Goal: Information Seeking & Learning: Learn about a topic

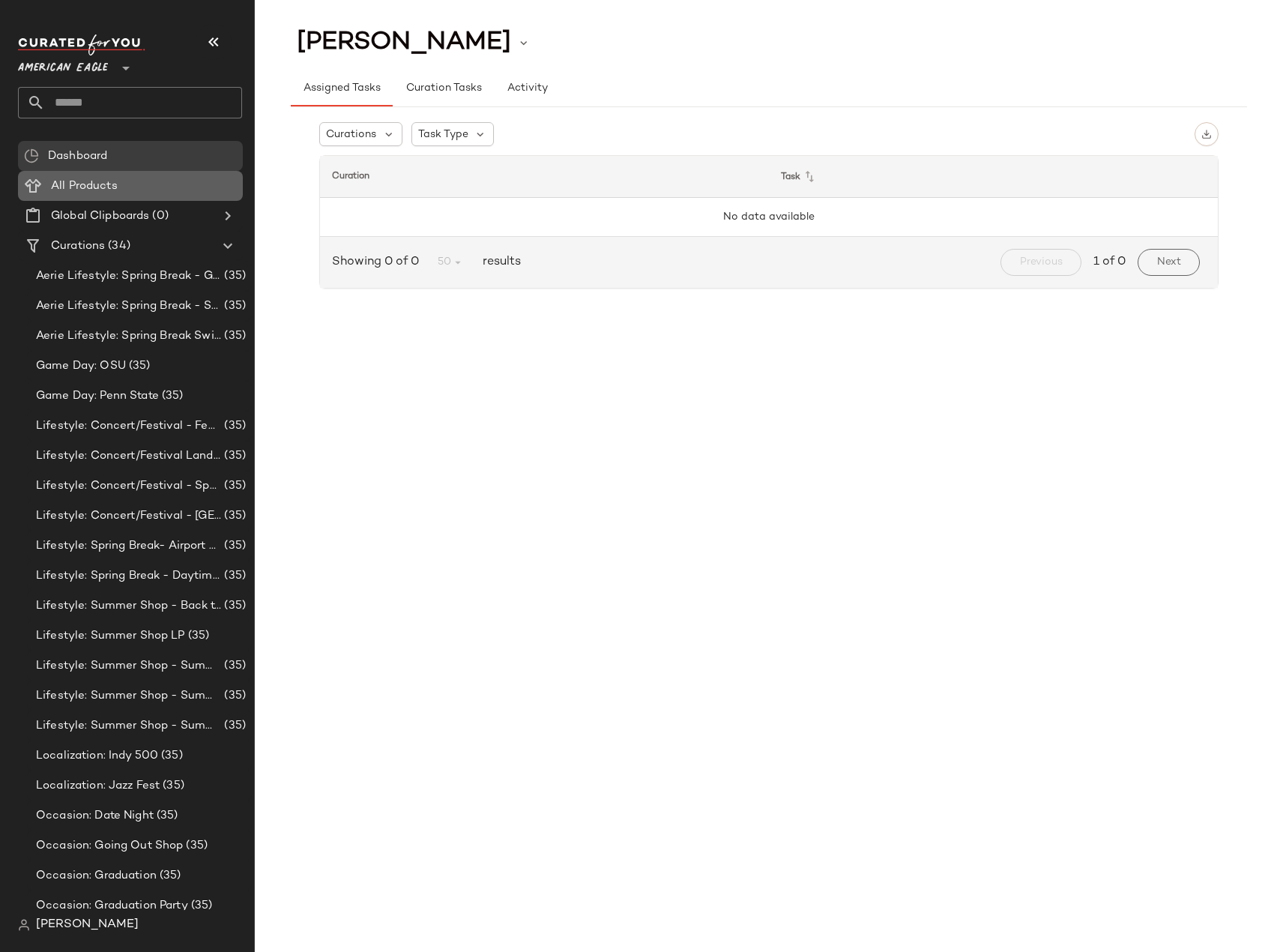
click at [118, 192] on span at bounding box center [119, 186] width 3 height 17
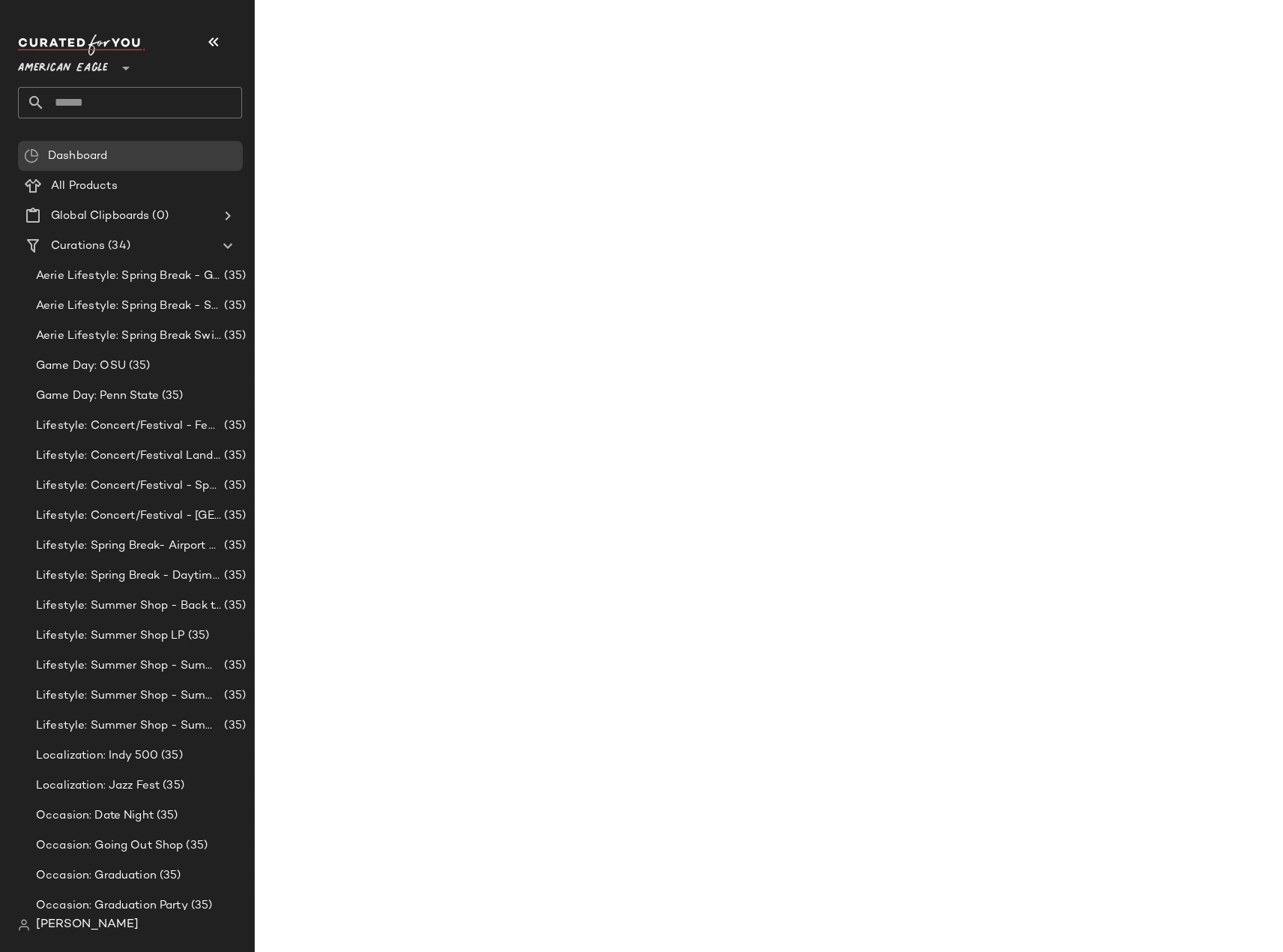
click at [90, 73] on span "American Eagle" at bounding box center [63, 64] width 90 height 27
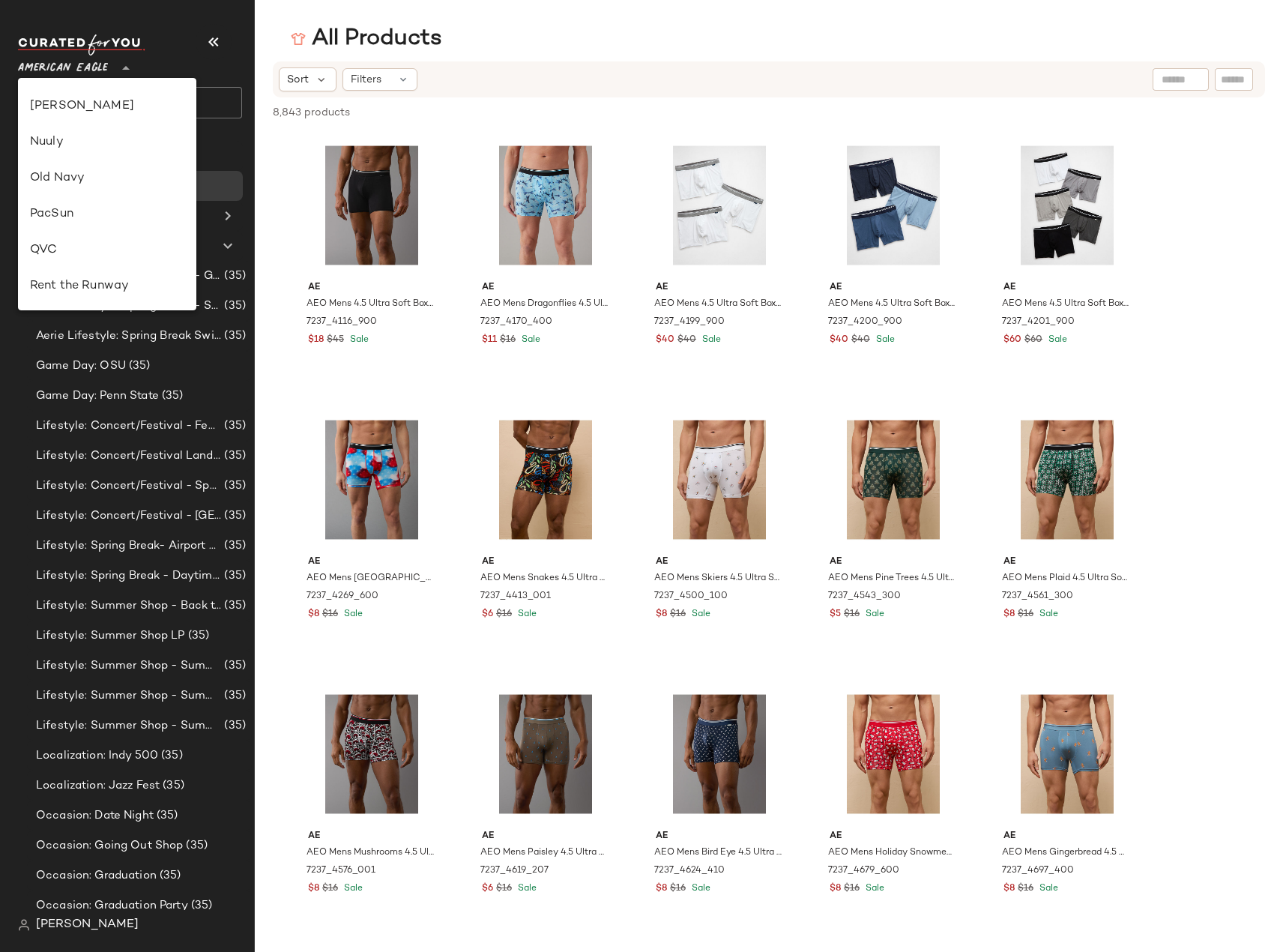
scroll to position [679, 0]
click at [85, 184] on div "Rue La La" at bounding box center [107, 178] width 155 height 18
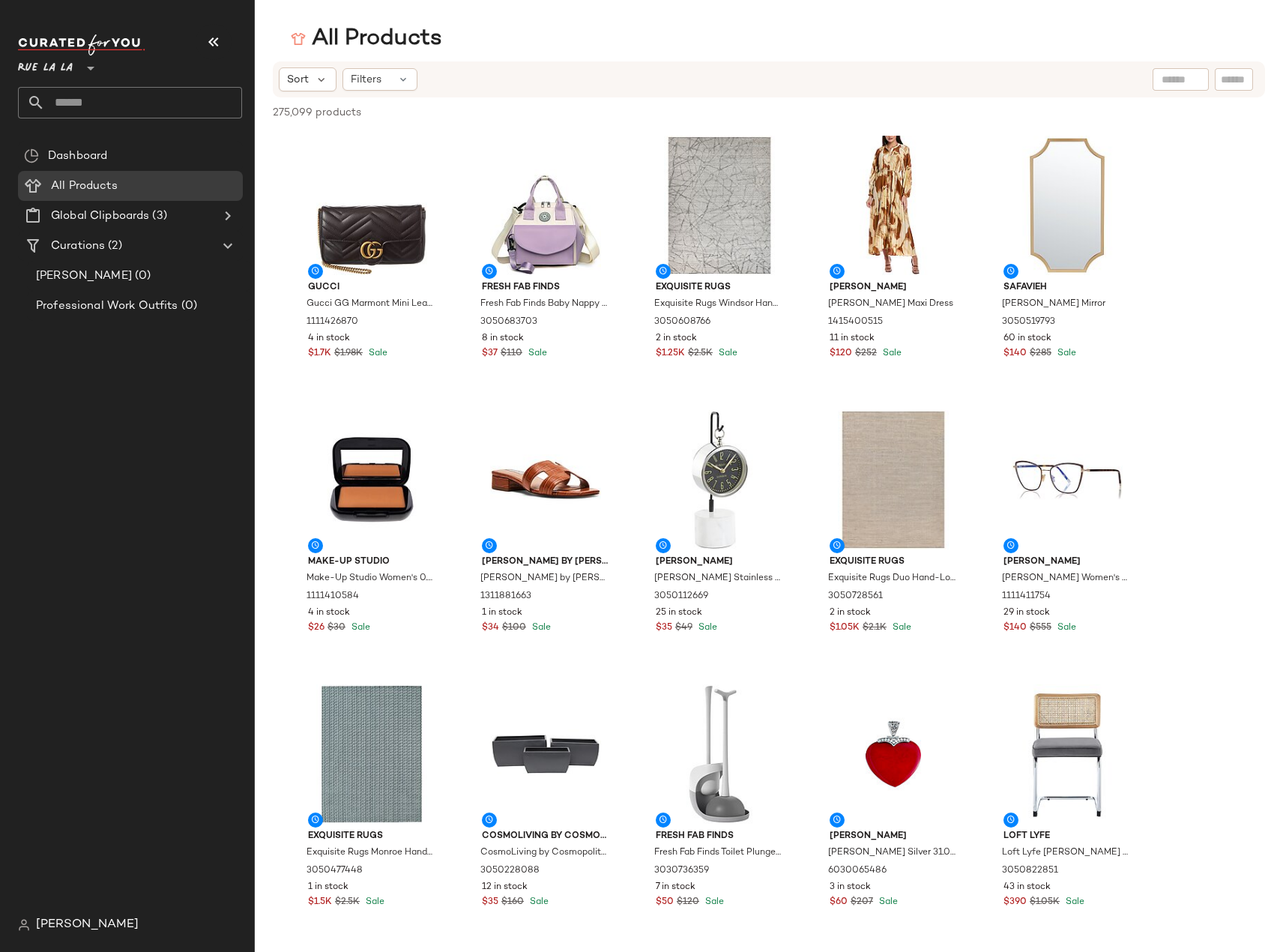
click at [72, 74] on span "Rue La La" at bounding box center [46, 64] width 55 height 27
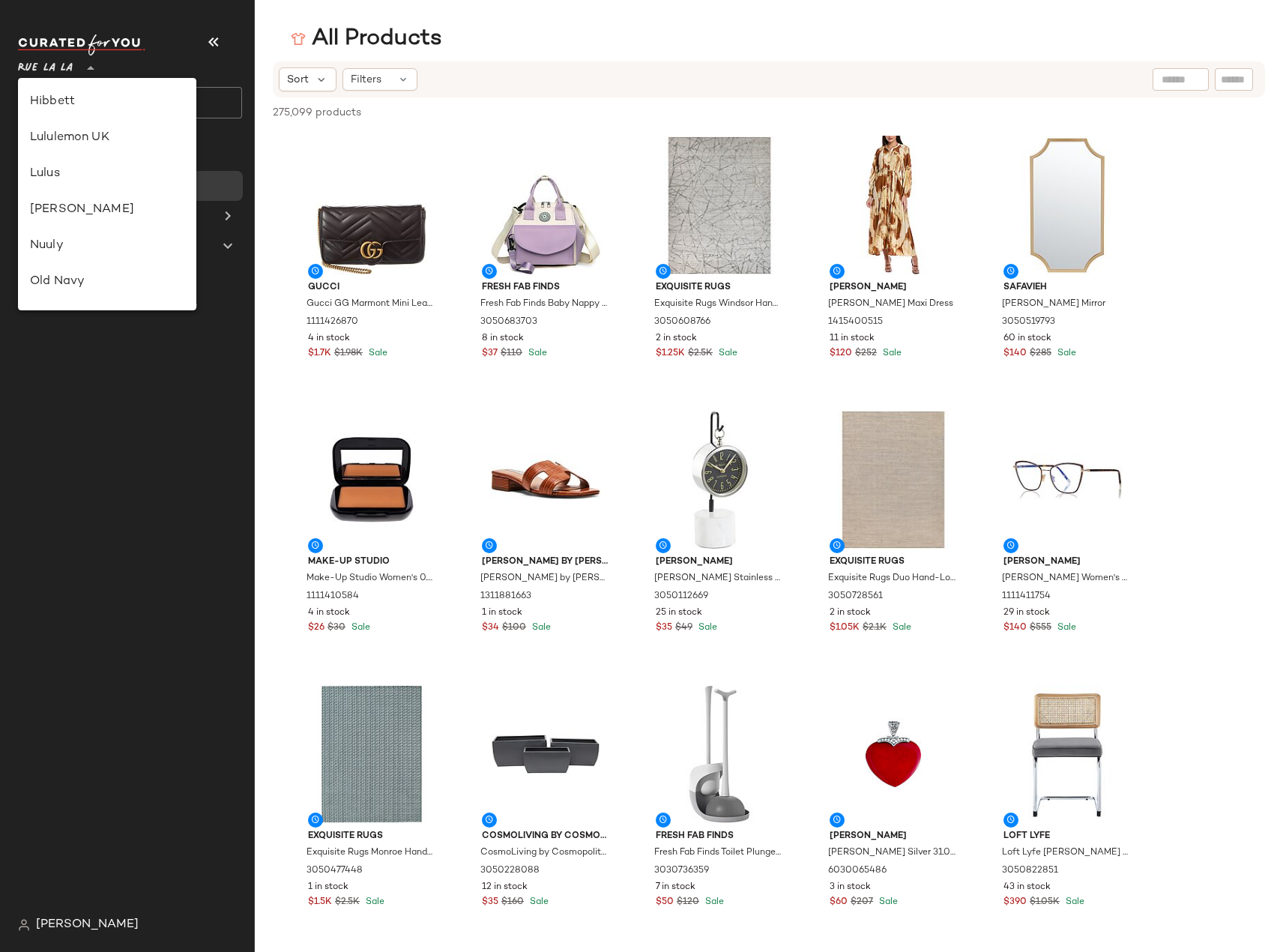
scroll to position [216, 0]
click at [41, 240] on div "Gilt" at bounding box center [107, 246] width 155 height 18
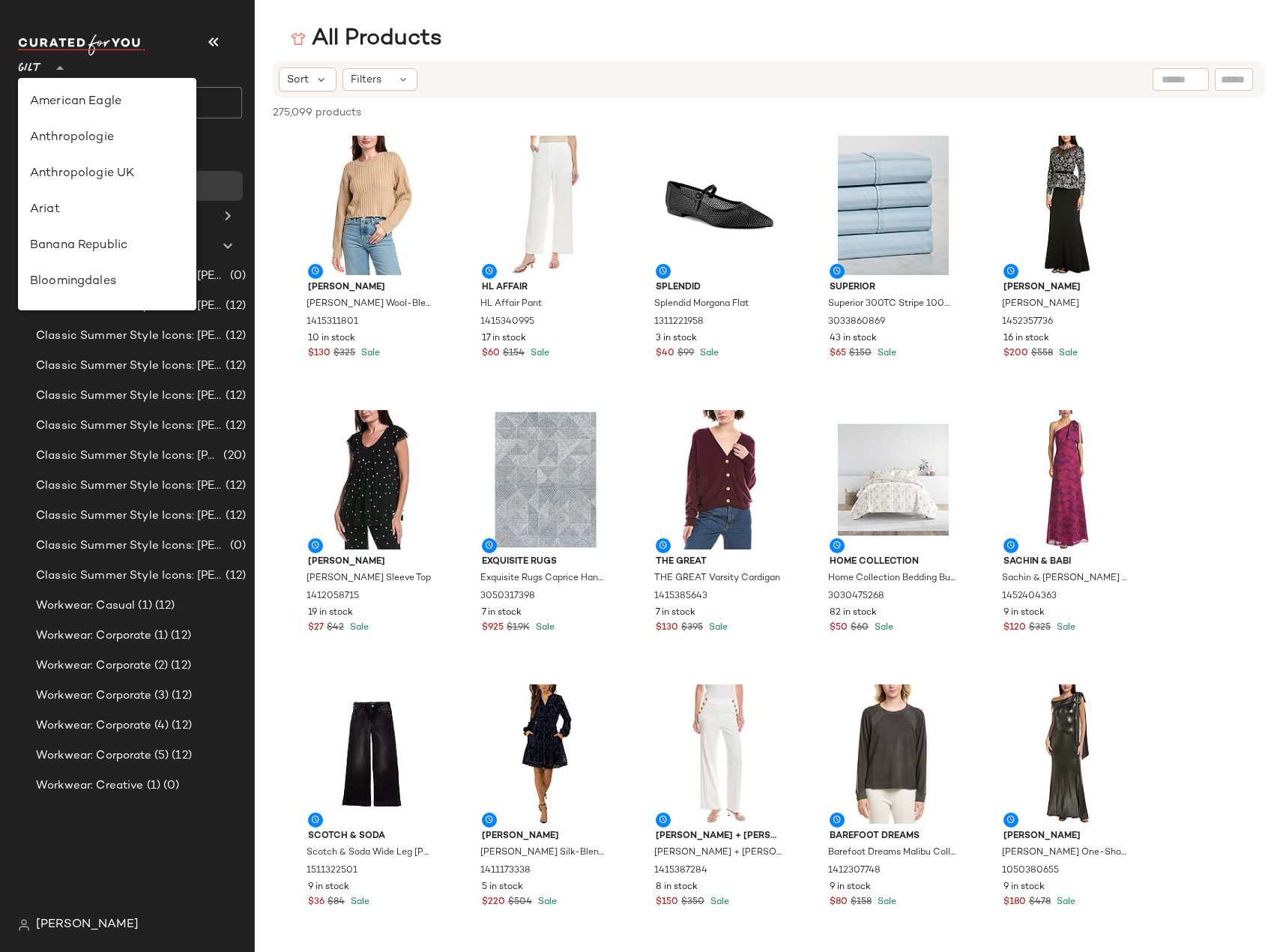
click at [37, 70] on span "Gilt" at bounding box center [30, 64] width 24 height 27
click at [97, 149] on div "Rue La La" at bounding box center [107, 138] width 179 height 36
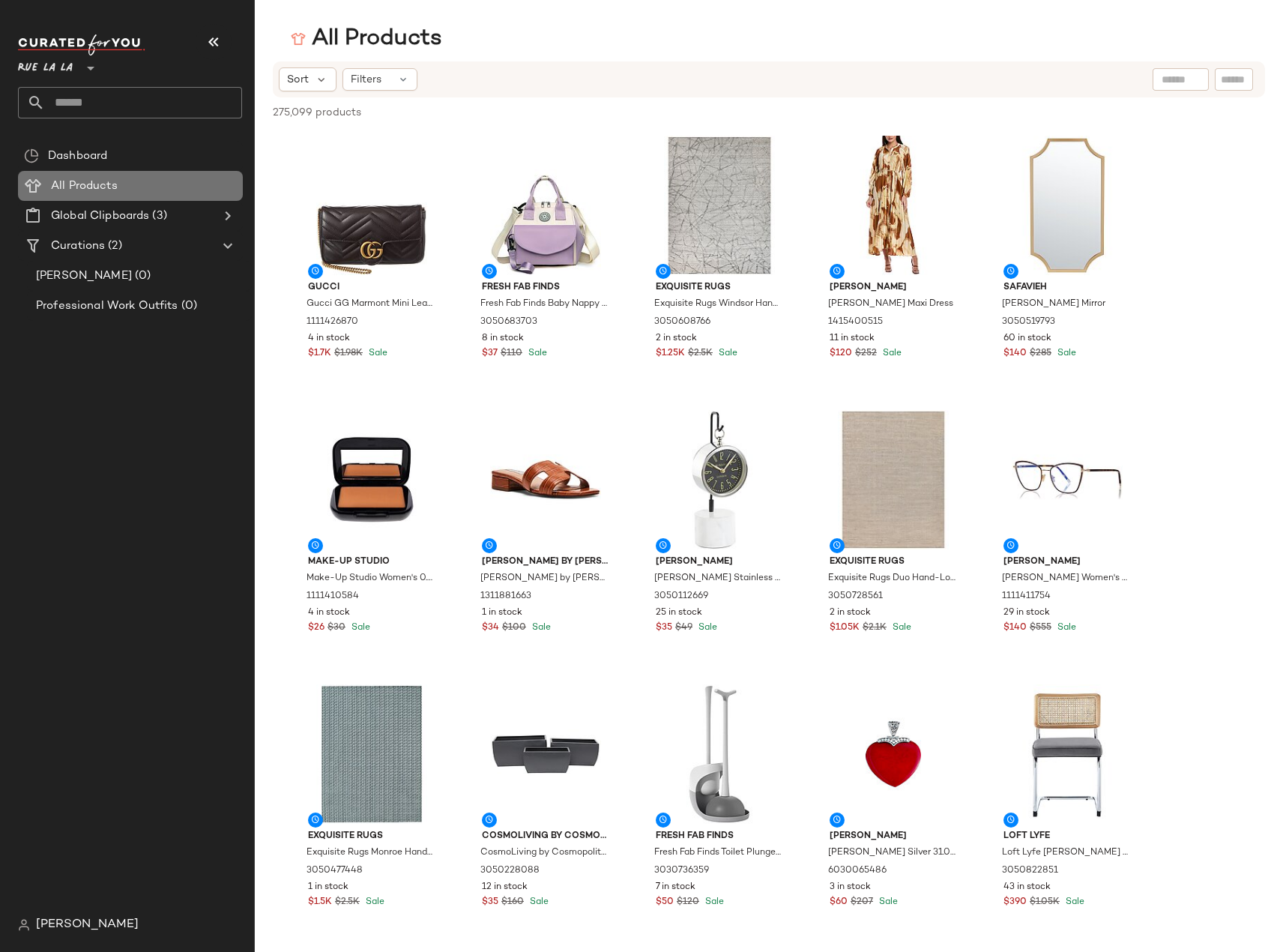
click at [138, 187] on div "All Products" at bounding box center [142, 186] width 191 height 17
click at [109, 167] on div "Dashboard" at bounding box center [131, 156] width 225 height 30
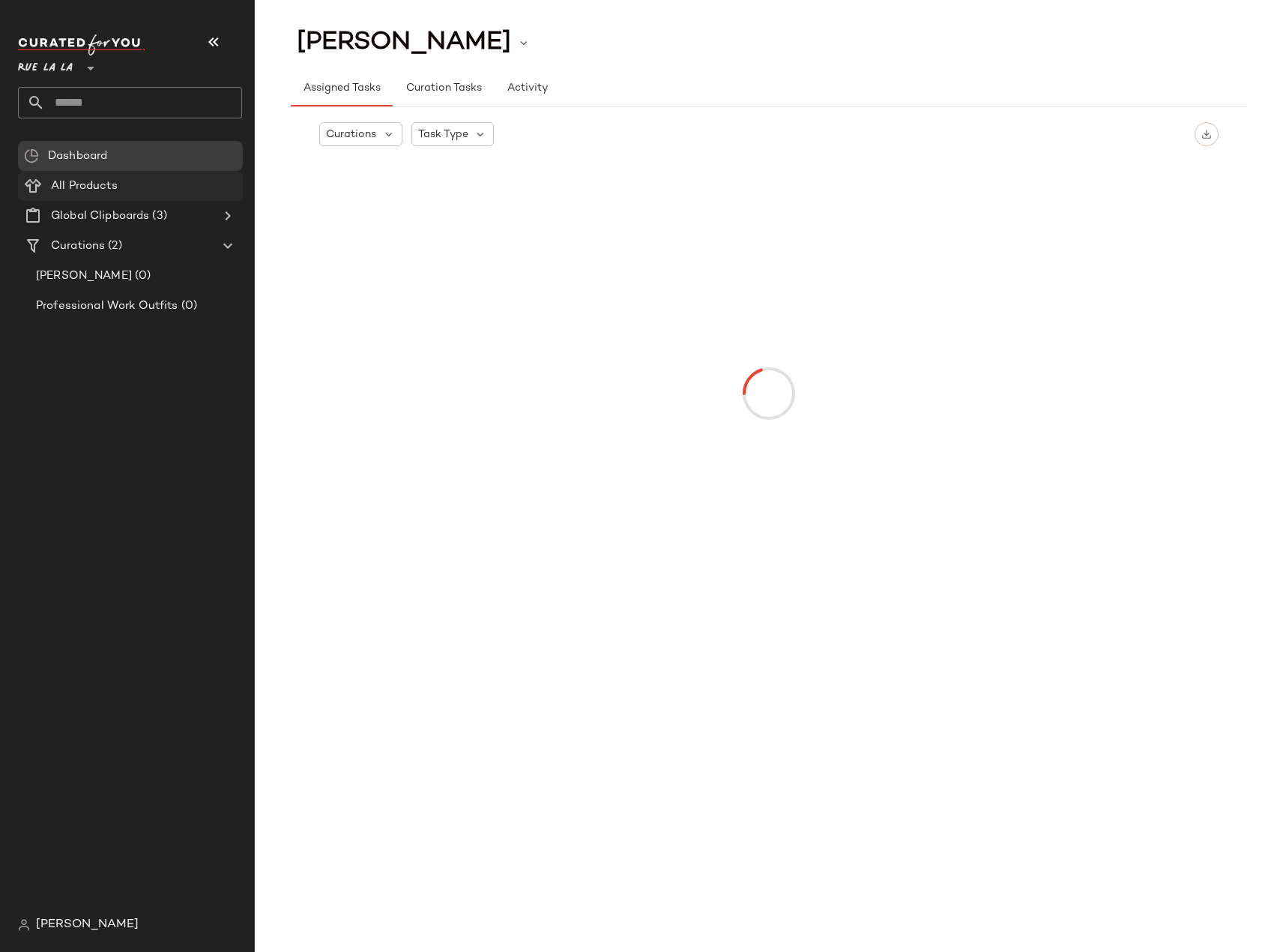
click at [105, 188] on span "All Products" at bounding box center [84, 186] width 67 height 17
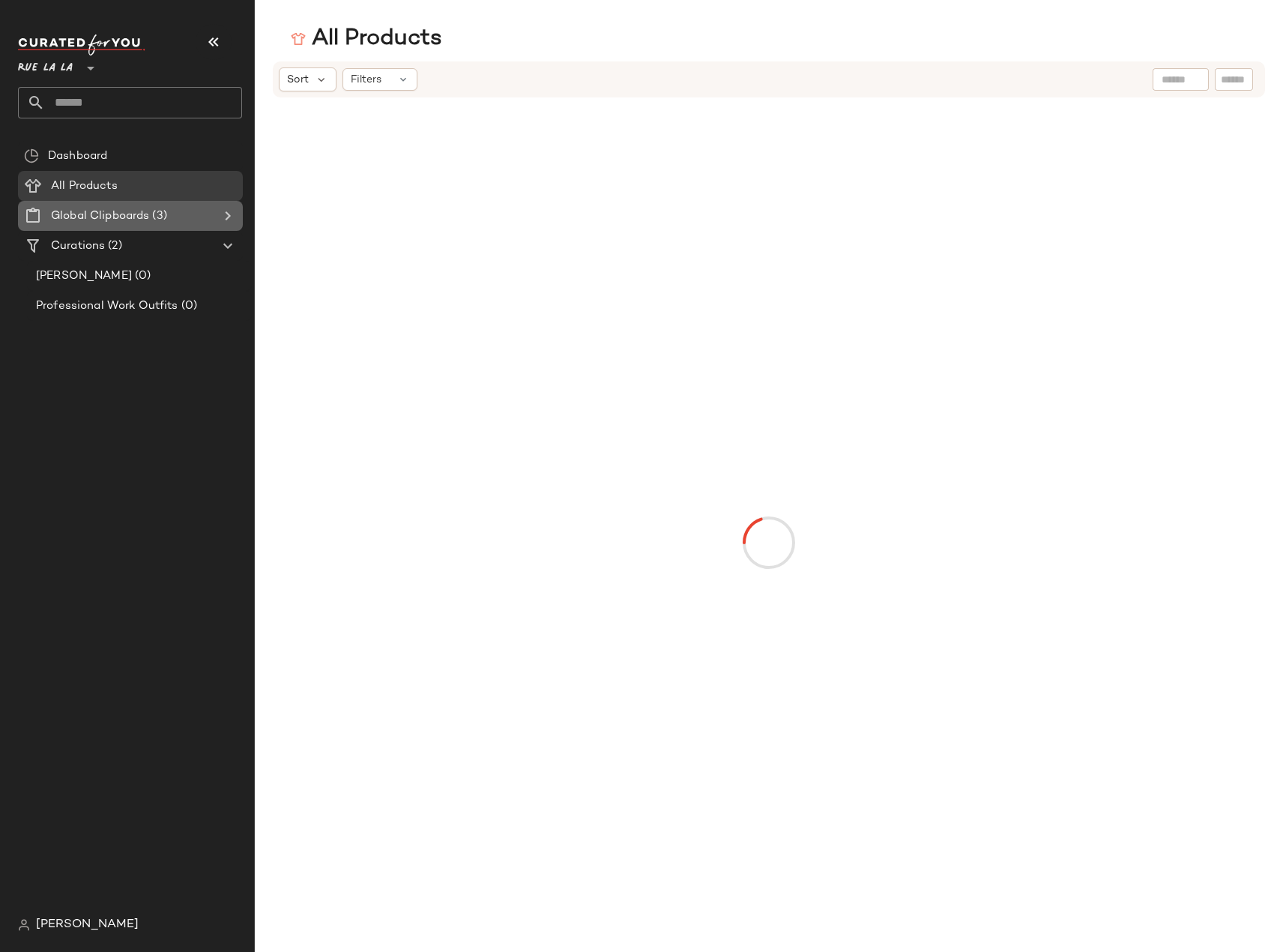
click at [109, 217] on span "Global Clipboards" at bounding box center [100, 217] width 98 height 17
click at [96, 216] on span "Global Clipboards" at bounding box center [100, 217] width 98 height 17
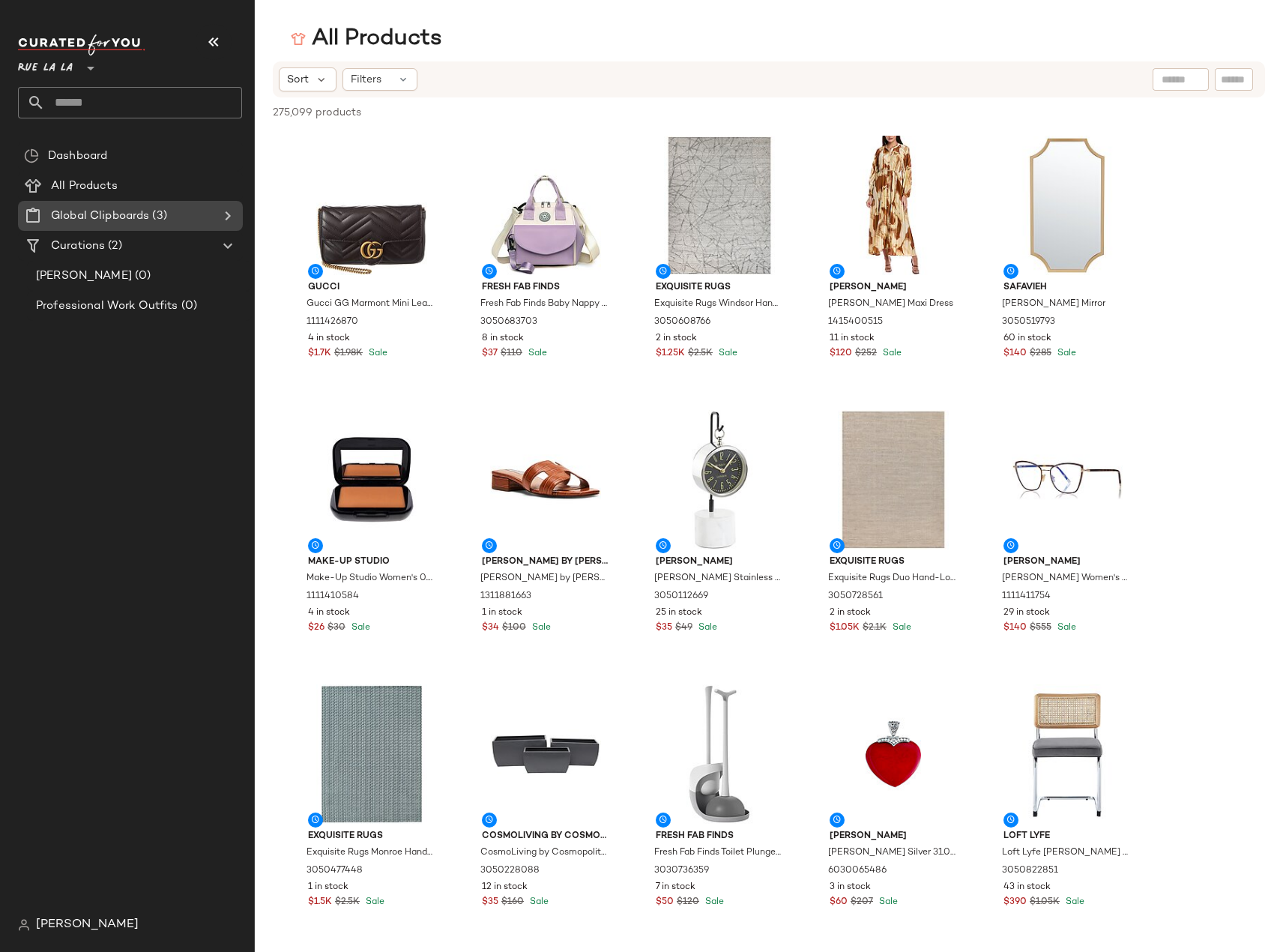
click at [230, 214] on icon at bounding box center [228, 216] width 18 height 18
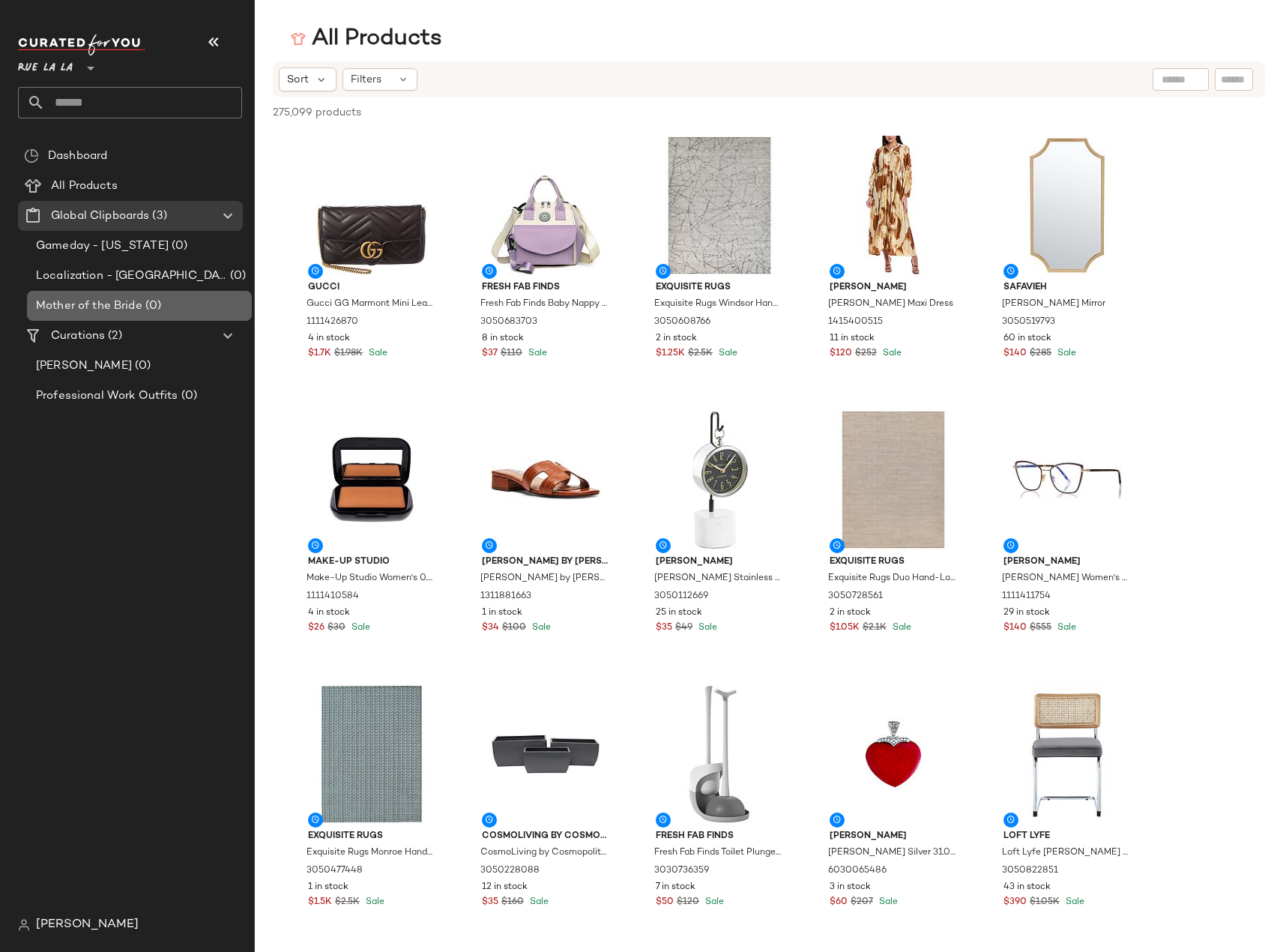
click at [144, 302] on span "(0)" at bounding box center [152, 306] width 19 height 17
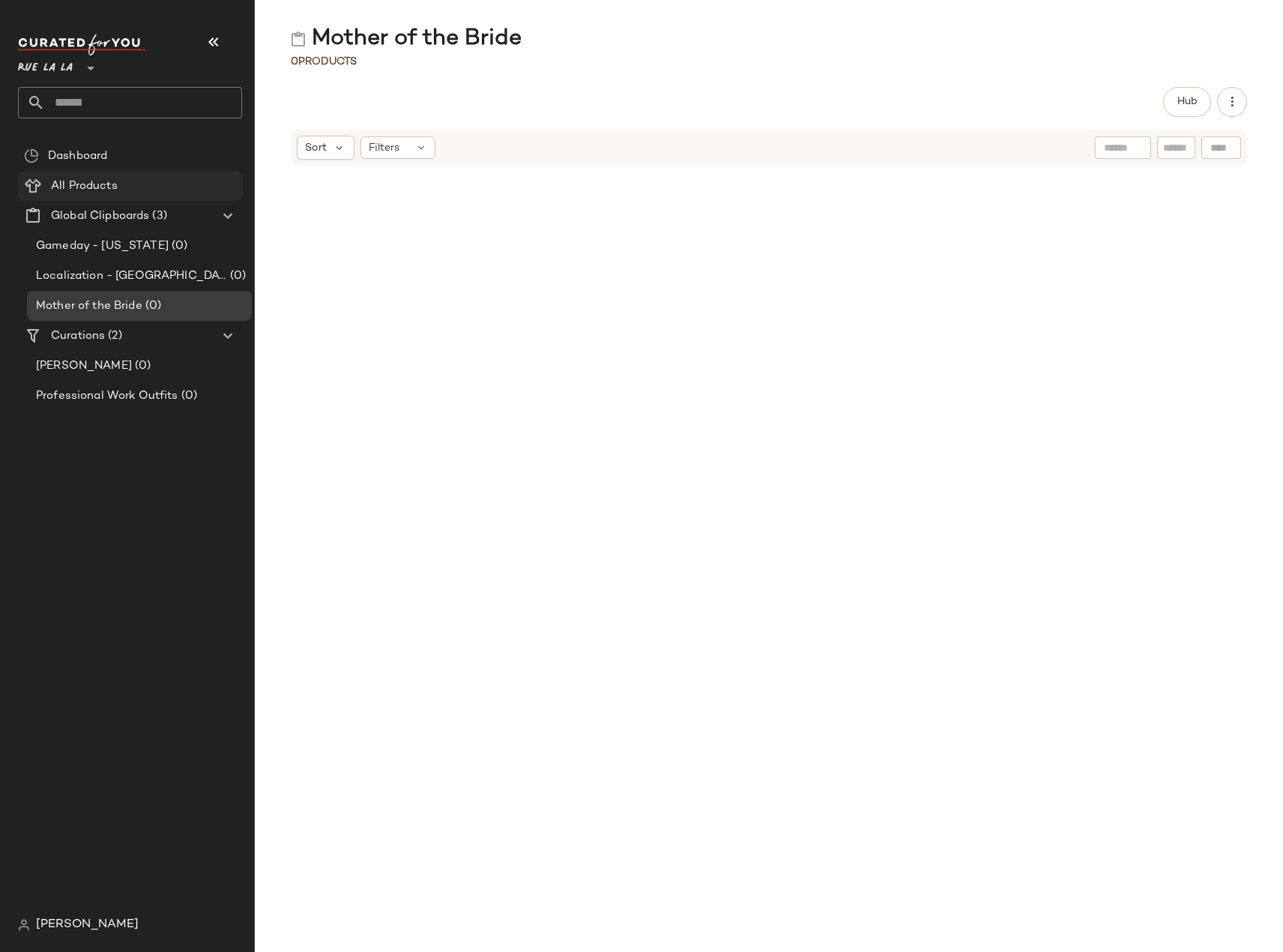
click at [141, 191] on div "All Products" at bounding box center [142, 186] width 191 height 17
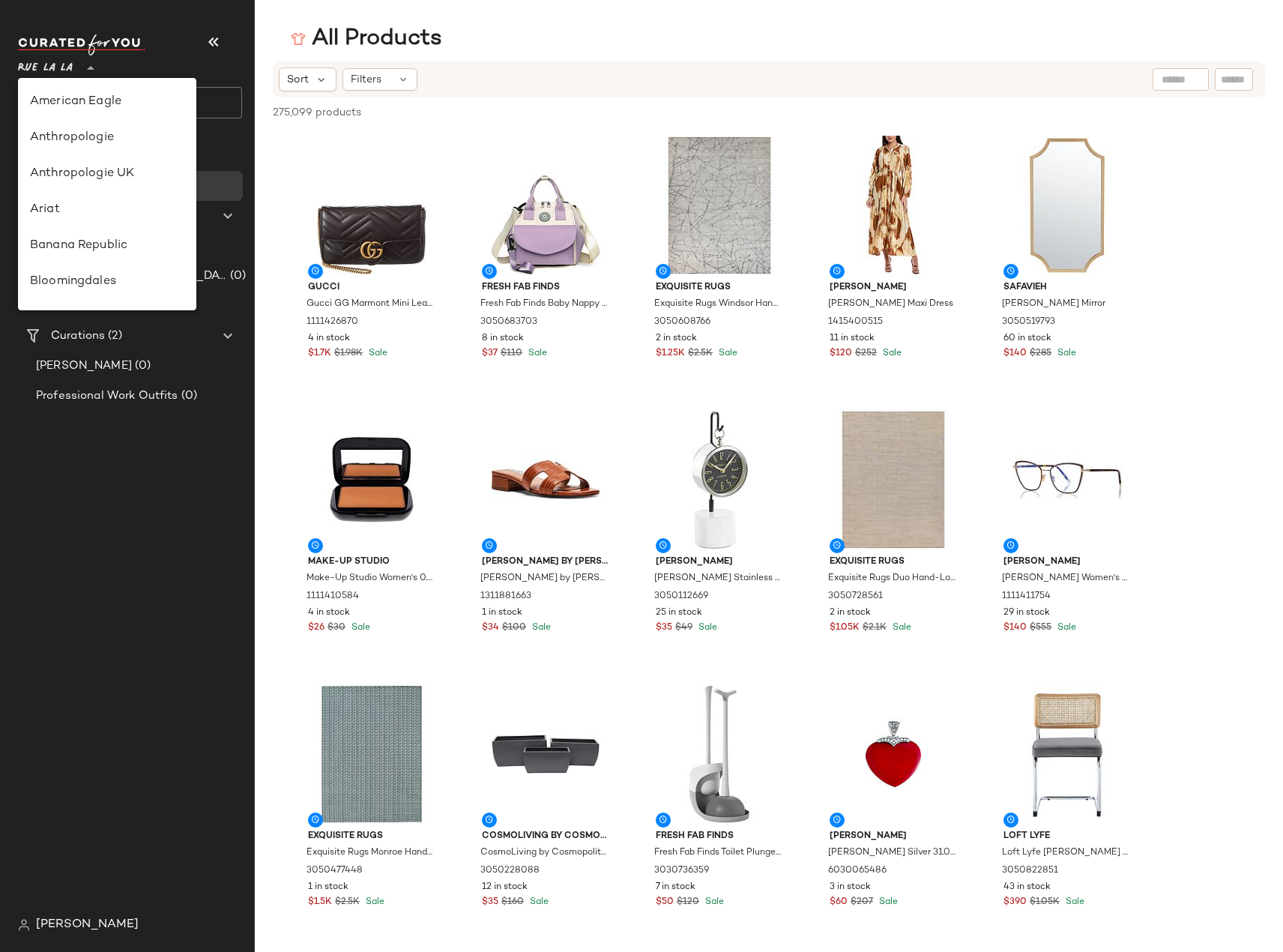
click at [52, 62] on span "Rue La La" at bounding box center [46, 64] width 55 height 27
click at [45, 248] on div "Gilt" at bounding box center [107, 246] width 155 height 18
type input "**"
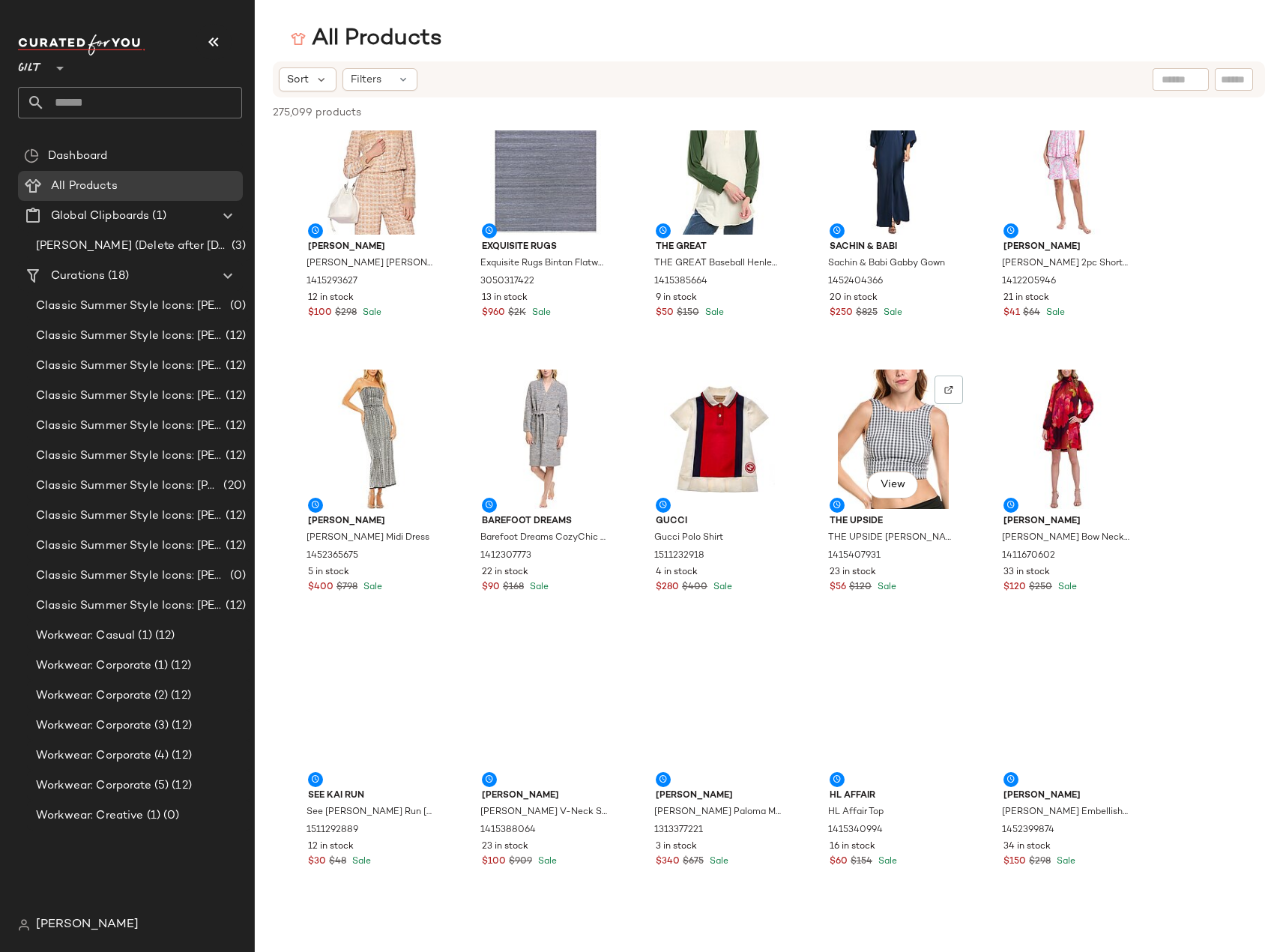
scroll to position [1890, 0]
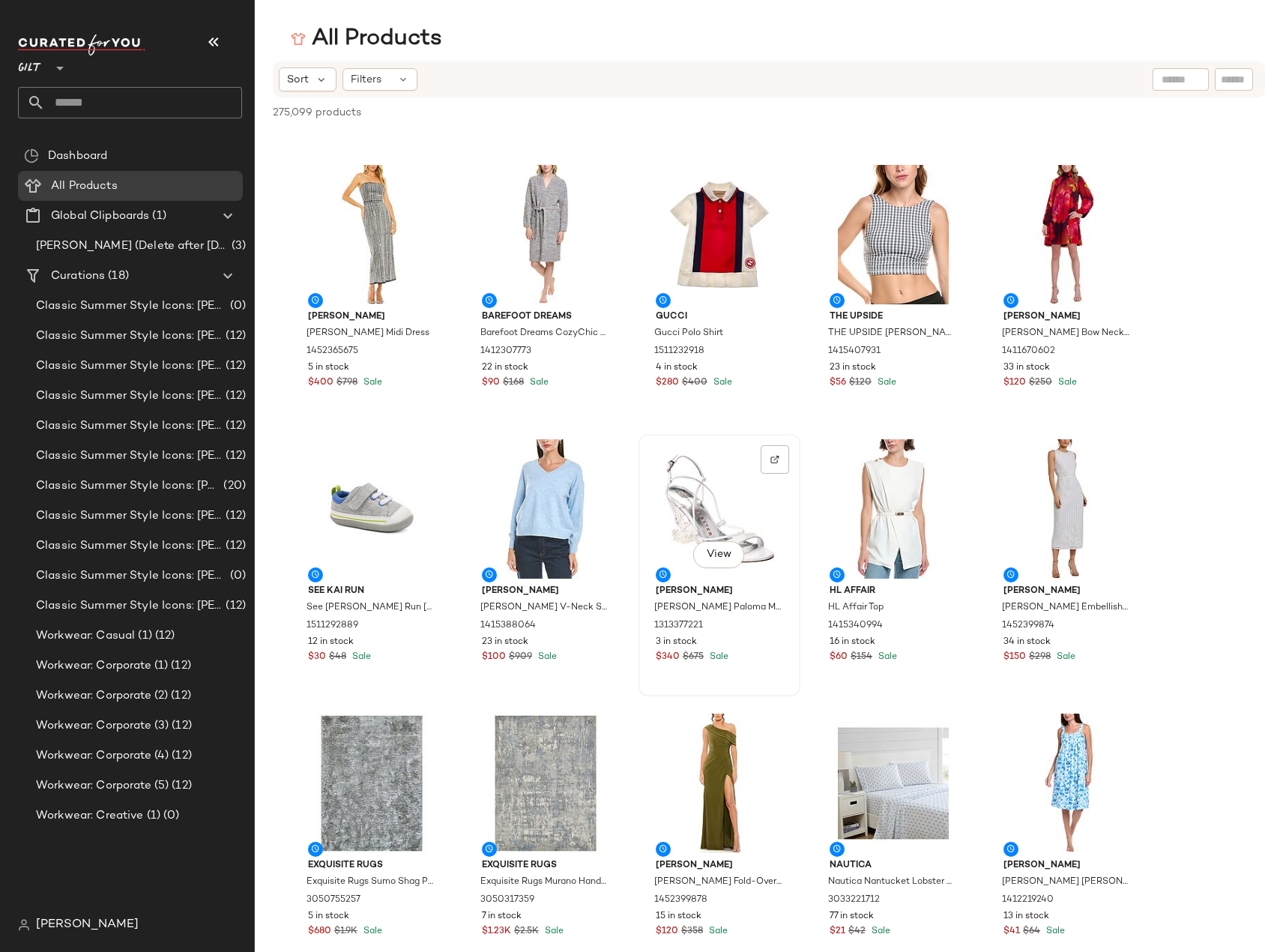
click at [710, 480] on div "View" at bounding box center [719, 509] width 151 height 139
click at [767, 457] on div at bounding box center [774, 459] width 28 height 28
click at [737, 529] on div "View" at bounding box center [719, 509] width 151 height 139
click at [723, 553] on span "View" at bounding box center [719, 554] width 26 height 12
click at [777, 456] on img at bounding box center [775, 459] width 9 height 9
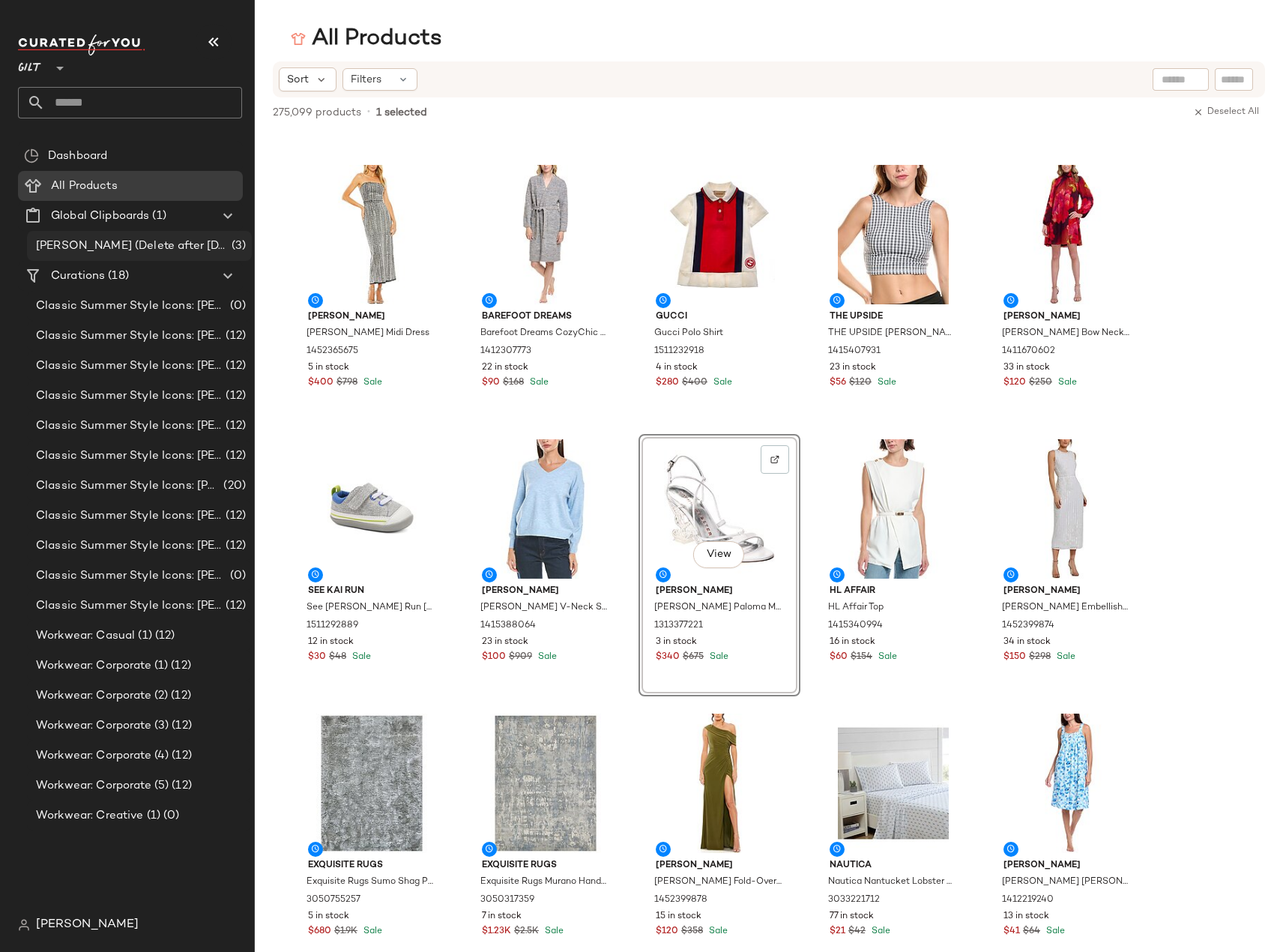
click at [102, 253] on span "[PERSON_NAME] (Delete after [DATE])" at bounding box center [132, 246] width 192 height 17
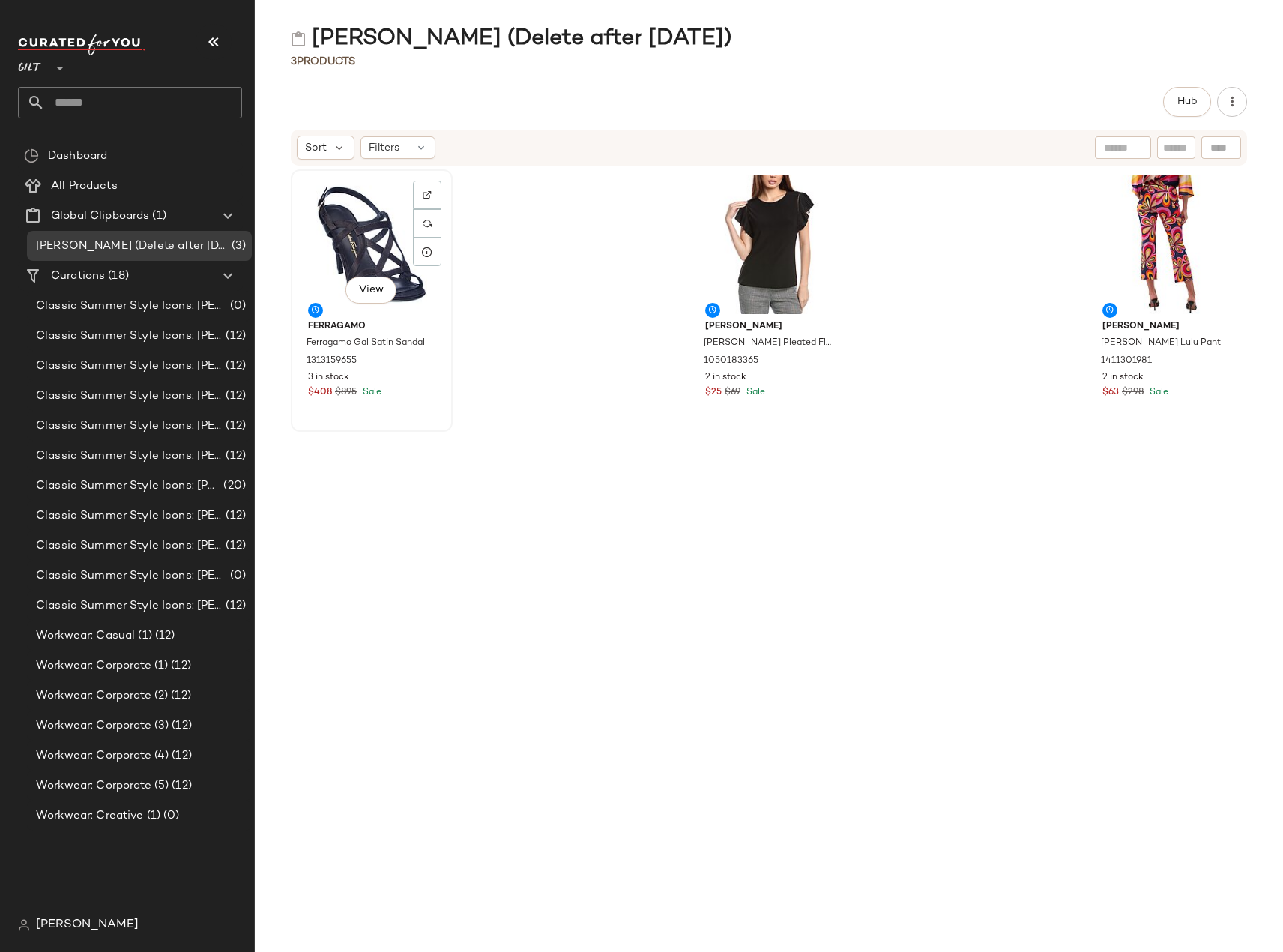
click at [359, 237] on div "View" at bounding box center [371, 244] width 151 height 139
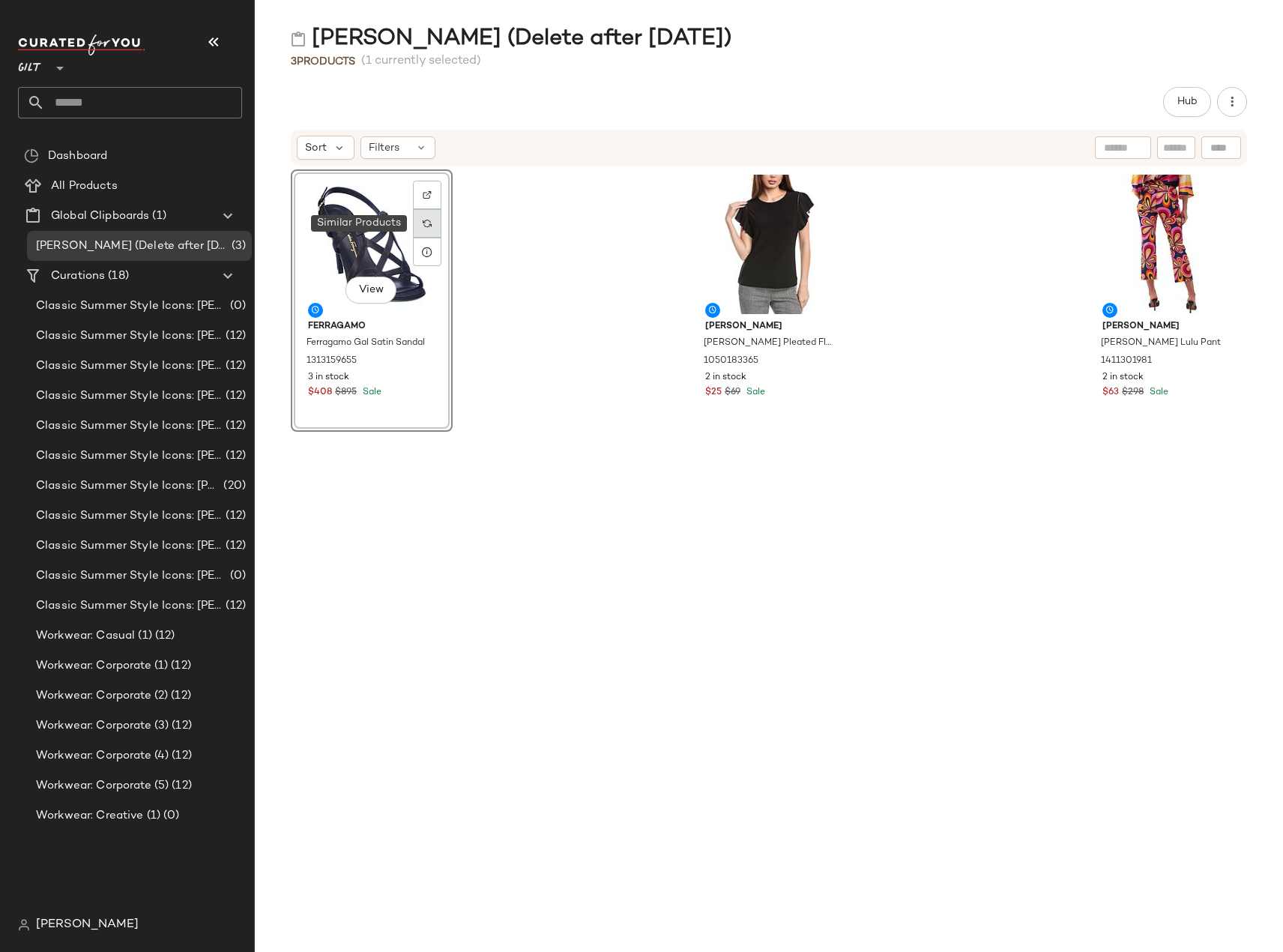
click at [432, 227] on div at bounding box center [427, 223] width 28 height 28
